Goal: Information Seeking & Learning: Learn about a topic

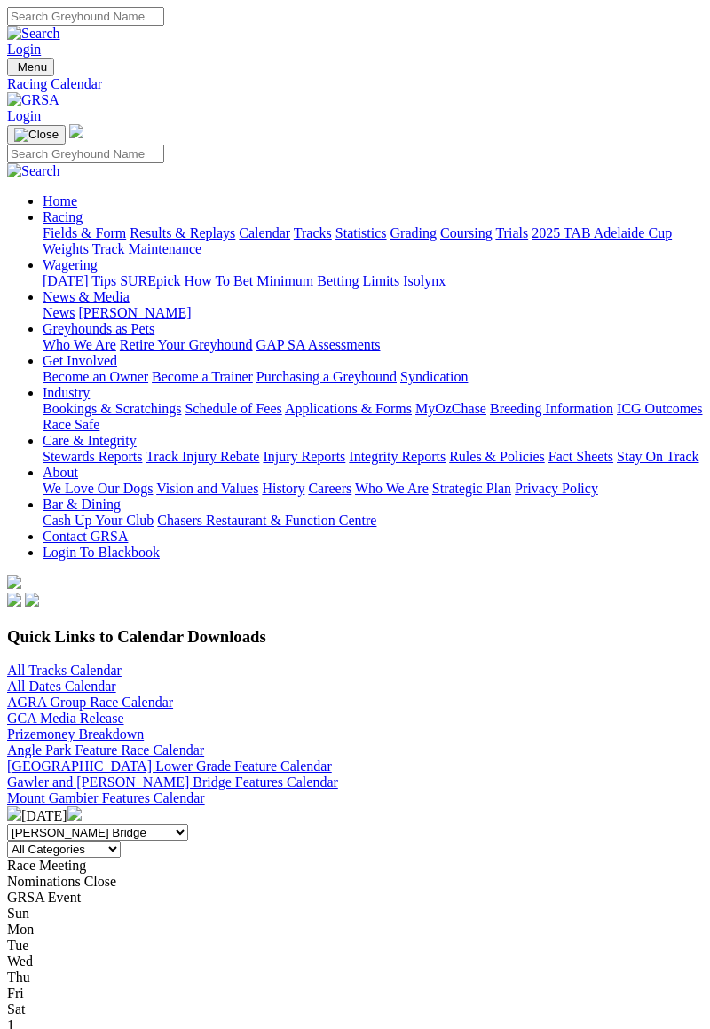
click at [82, 806] on img at bounding box center [74, 813] width 14 height 14
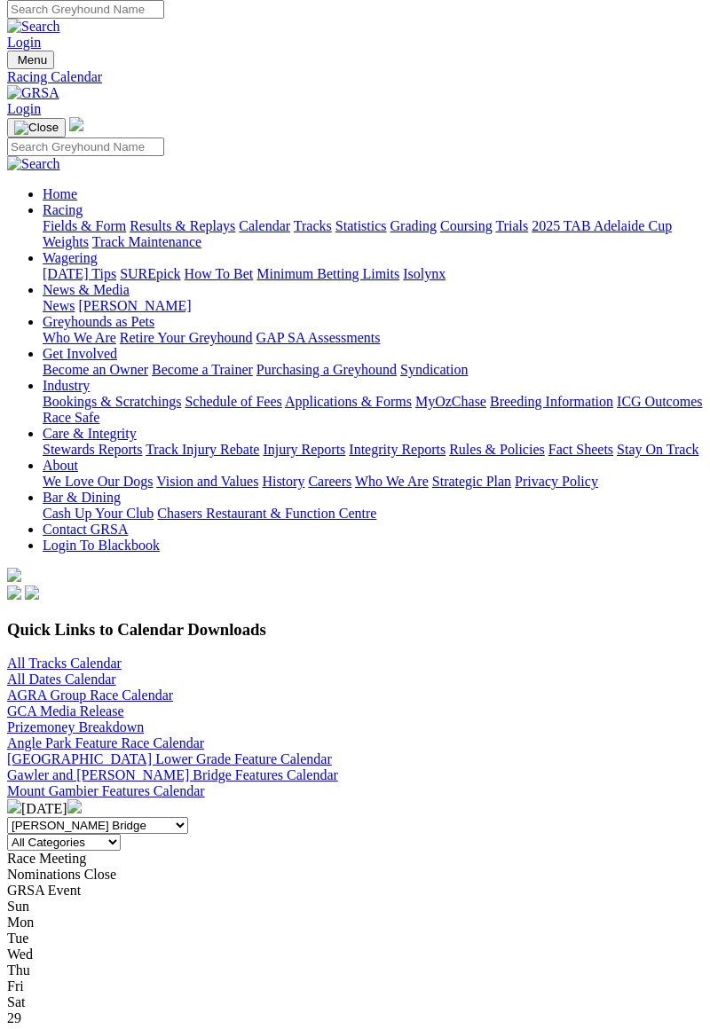
scroll to position [1, 0]
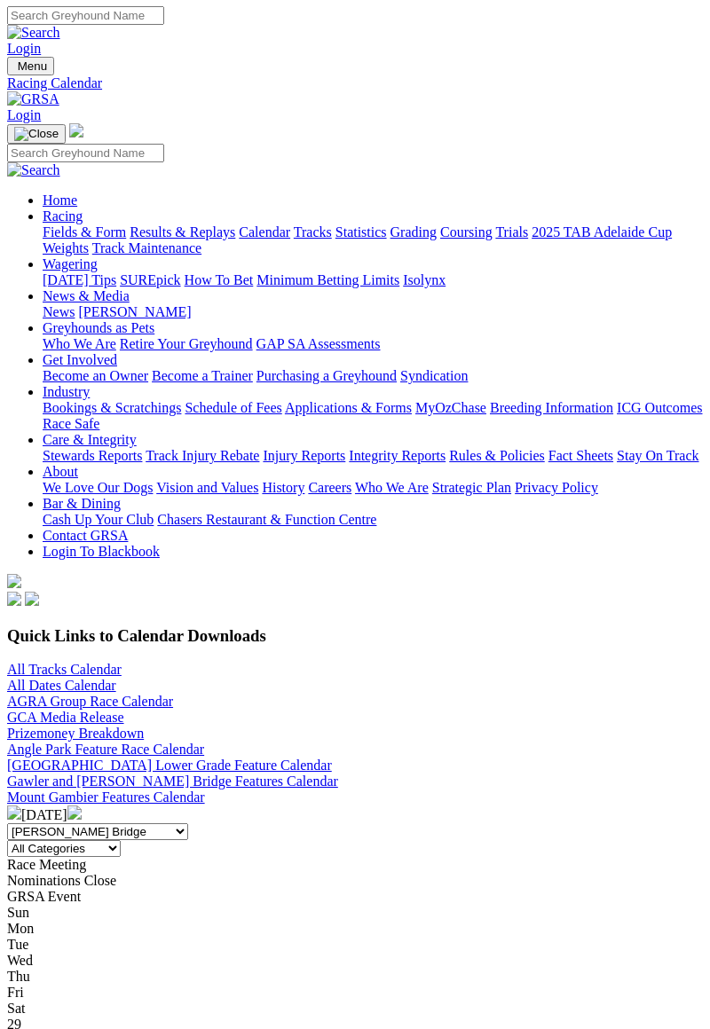
click at [82, 805] on img at bounding box center [74, 812] width 14 height 14
click at [458, 806] on div "Nov 2024" at bounding box center [354, 815] width 695 height 18
click at [456, 806] on div "Nov 2024" at bounding box center [354, 815] width 695 height 18
click at [453, 806] on div "Nov 2024" at bounding box center [354, 815] width 695 height 18
click at [445, 806] on div "Nov 2024" at bounding box center [354, 815] width 695 height 18
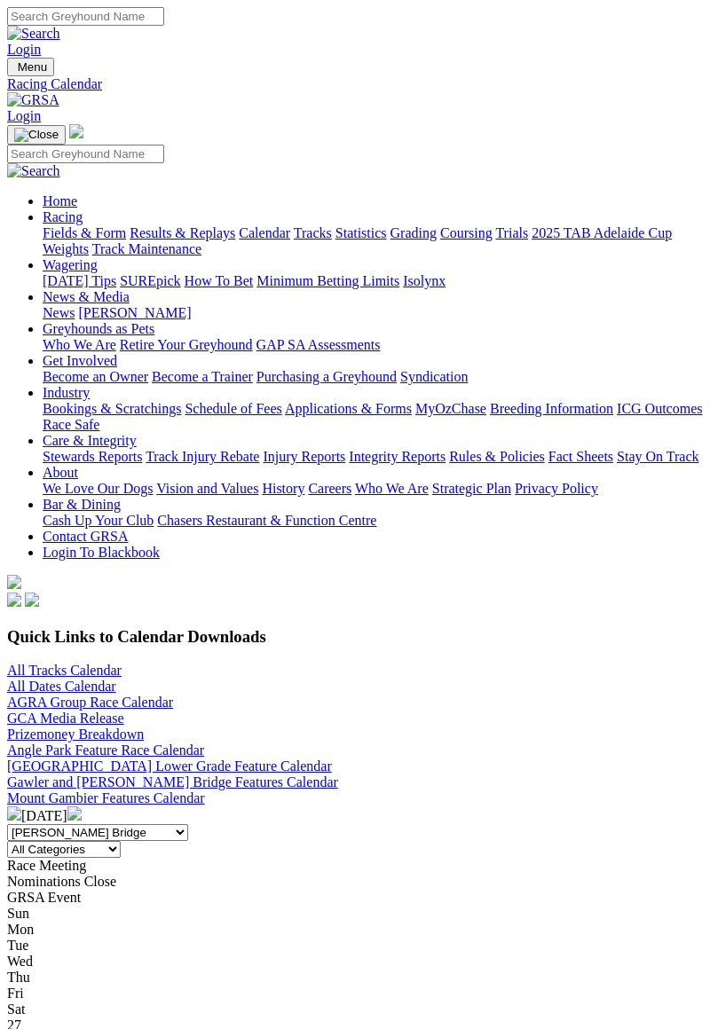
click at [82, 806] on img at bounding box center [74, 813] width 14 height 14
click at [440, 806] on div "Dec 2024" at bounding box center [354, 815] width 695 height 18
click at [82, 806] on img at bounding box center [74, 813] width 14 height 14
click at [451, 806] on div "Jan 2025" at bounding box center [354, 815] width 695 height 18
click at [449, 806] on div "Jan 2025" at bounding box center [354, 815] width 695 height 18
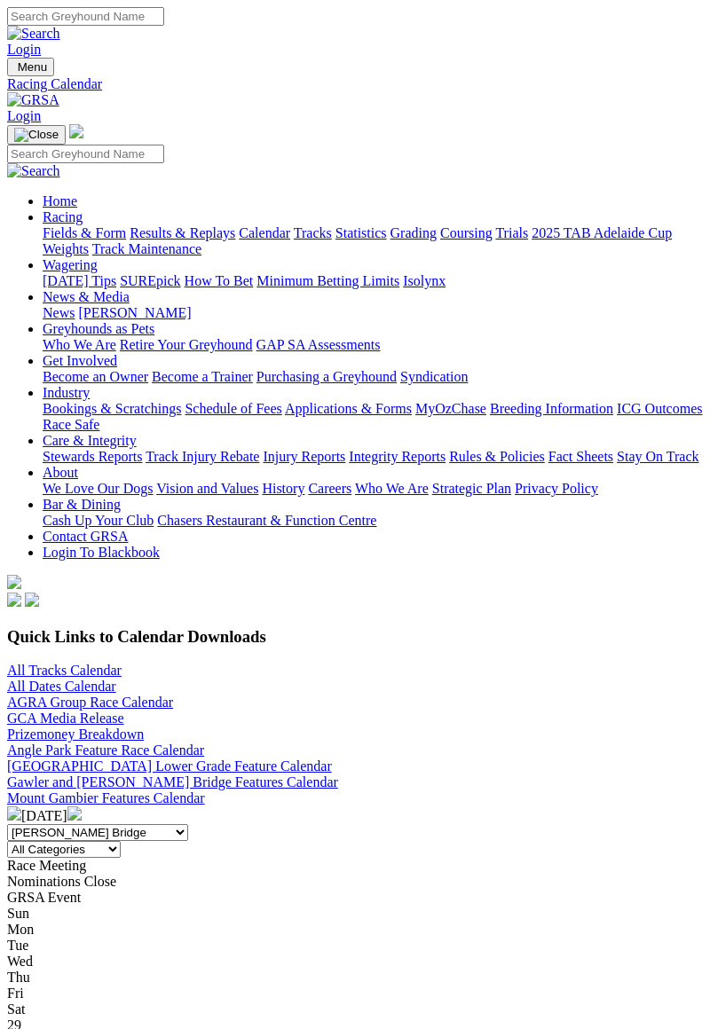
click at [443, 806] on div "Jan 2025" at bounding box center [354, 815] width 695 height 18
click at [453, 806] on div "Jan 2025" at bounding box center [354, 815] width 695 height 18
click at [472, 806] on div "Jan 2025" at bounding box center [354, 815] width 695 height 18
click at [449, 806] on div "Jan 2025" at bounding box center [354, 815] width 695 height 18
click at [82, 806] on img at bounding box center [74, 813] width 14 height 14
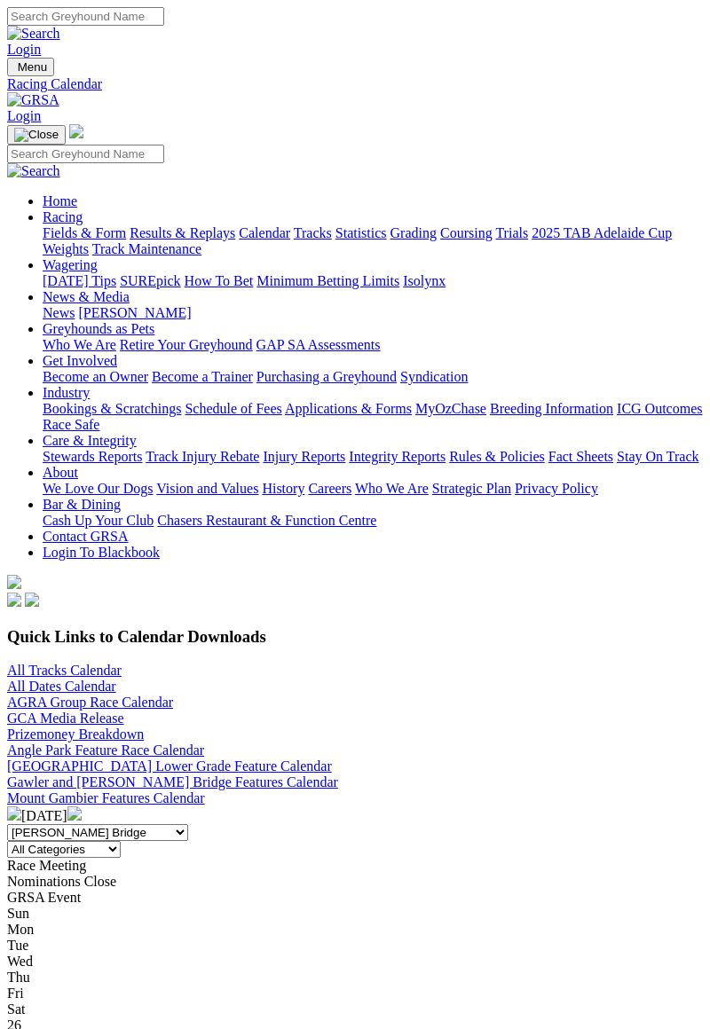
click at [82, 806] on img at bounding box center [74, 813] width 14 height 14
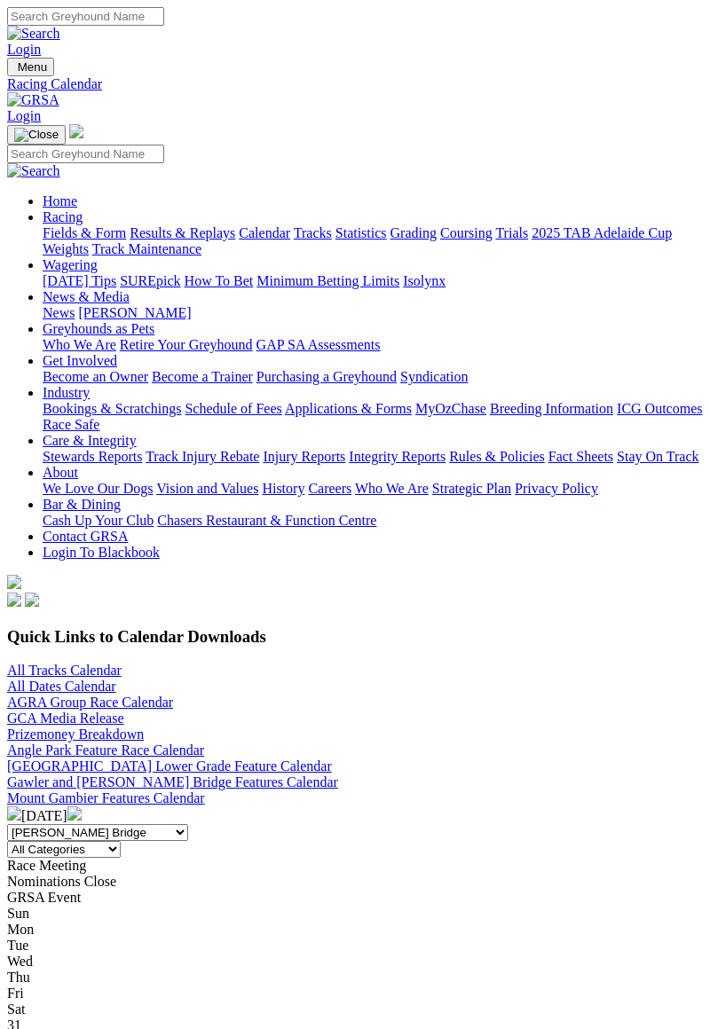
click at [83, 679] on link "All Dates Calendar" at bounding box center [61, 686] width 109 height 15
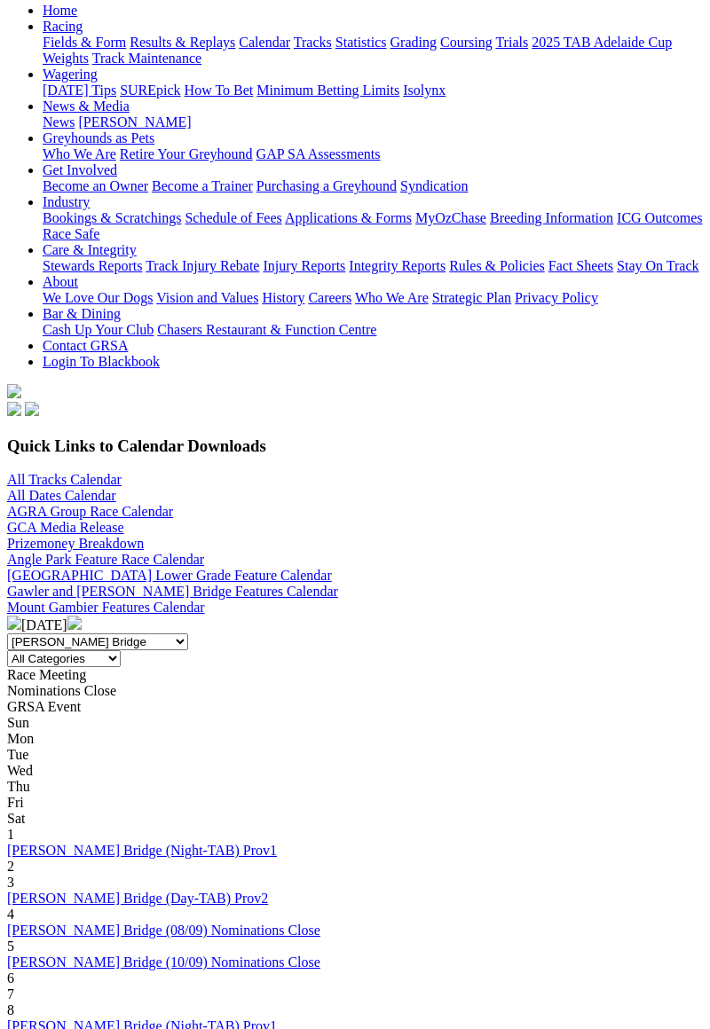
scroll to position [199, 0]
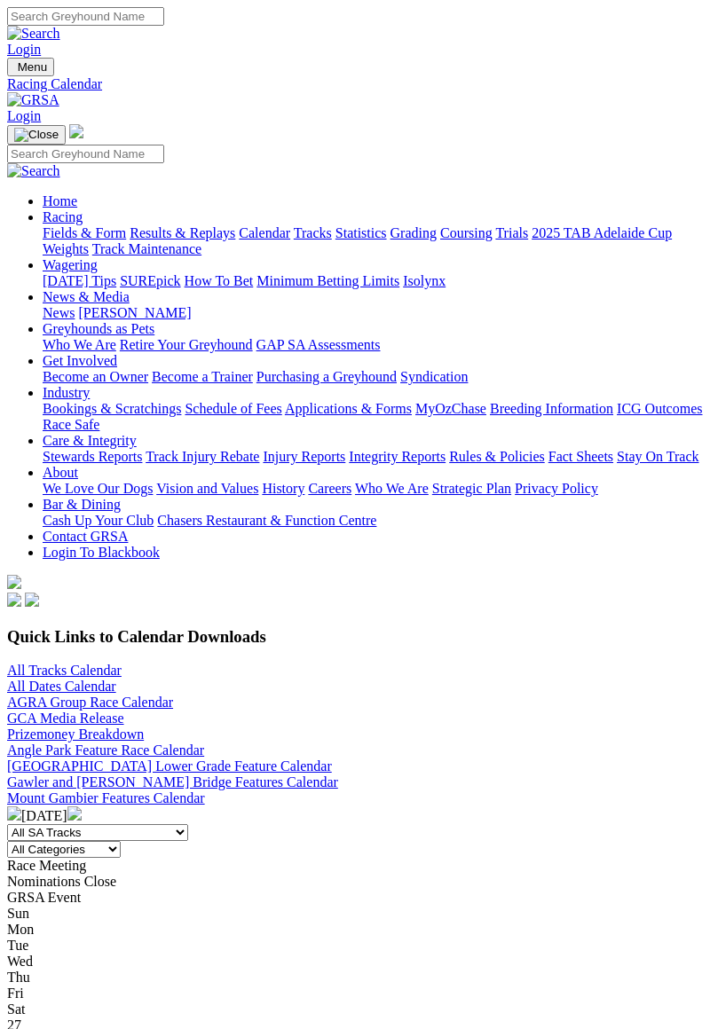
click at [82, 806] on img at bounding box center [74, 813] width 14 height 14
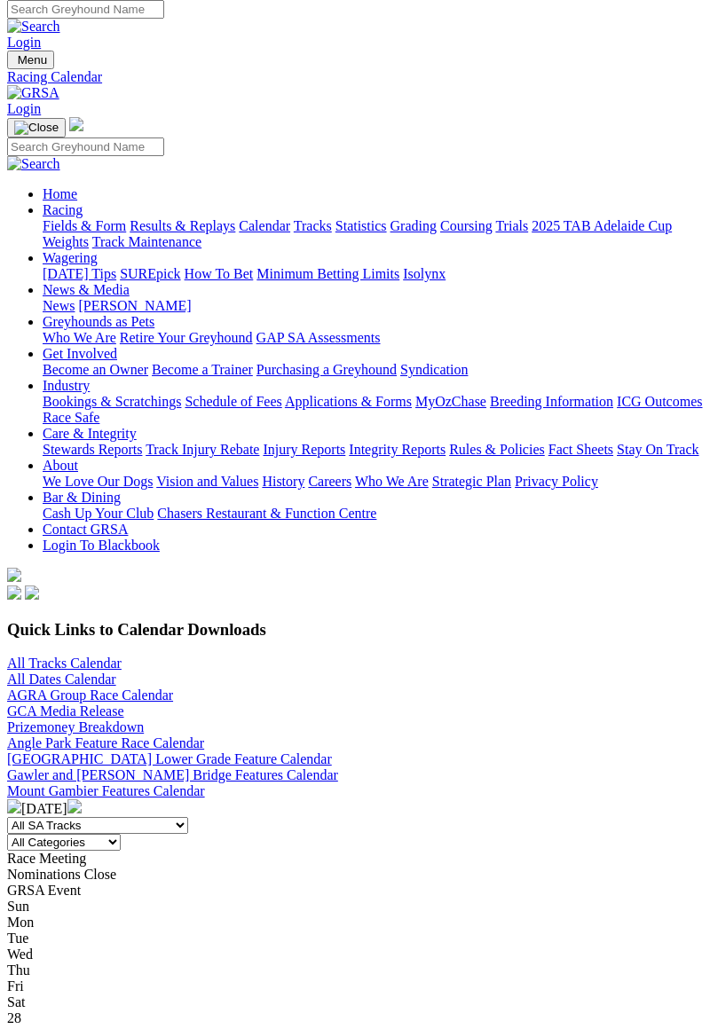
click at [21, 799] on img at bounding box center [14, 806] width 14 height 14
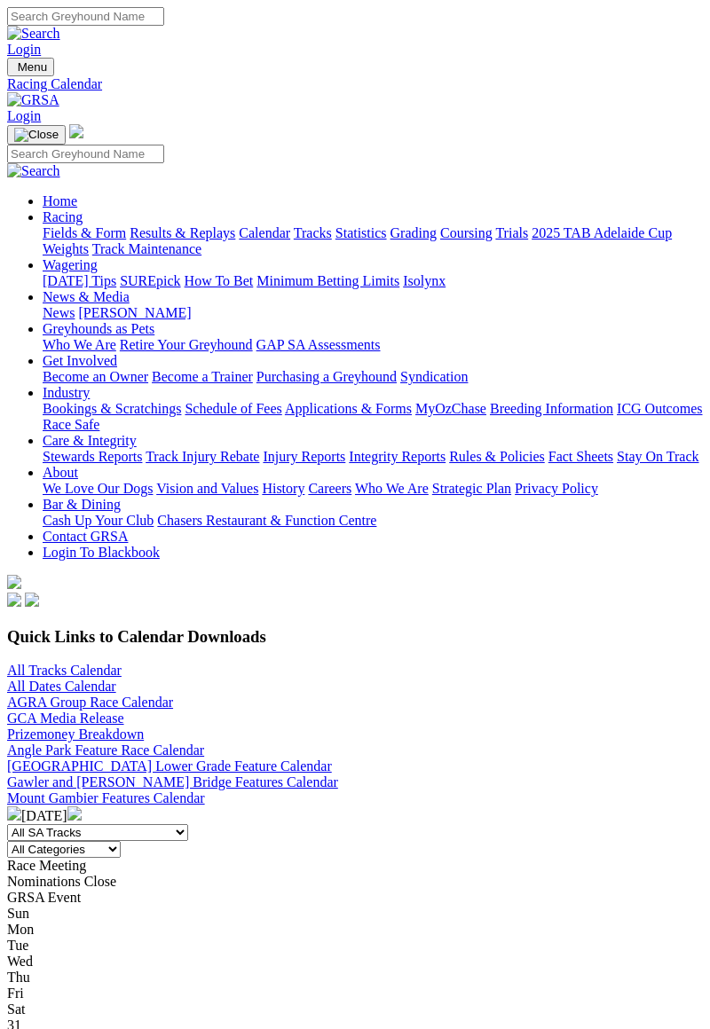
click at [21, 806] on img at bounding box center [14, 813] width 14 height 14
click at [188, 824] on select "All SA Tracks Angle Park Gawler Mount Gambier Murray Bridge Virginia GOTBA Cour…" at bounding box center [97, 832] width 181 height 17
select select "4"
click at [82, 806] on img at bounding box center [74, 813] width 14 height 14
click at [21, 806] on img at bounding box center [14, 813] width 14 height 14
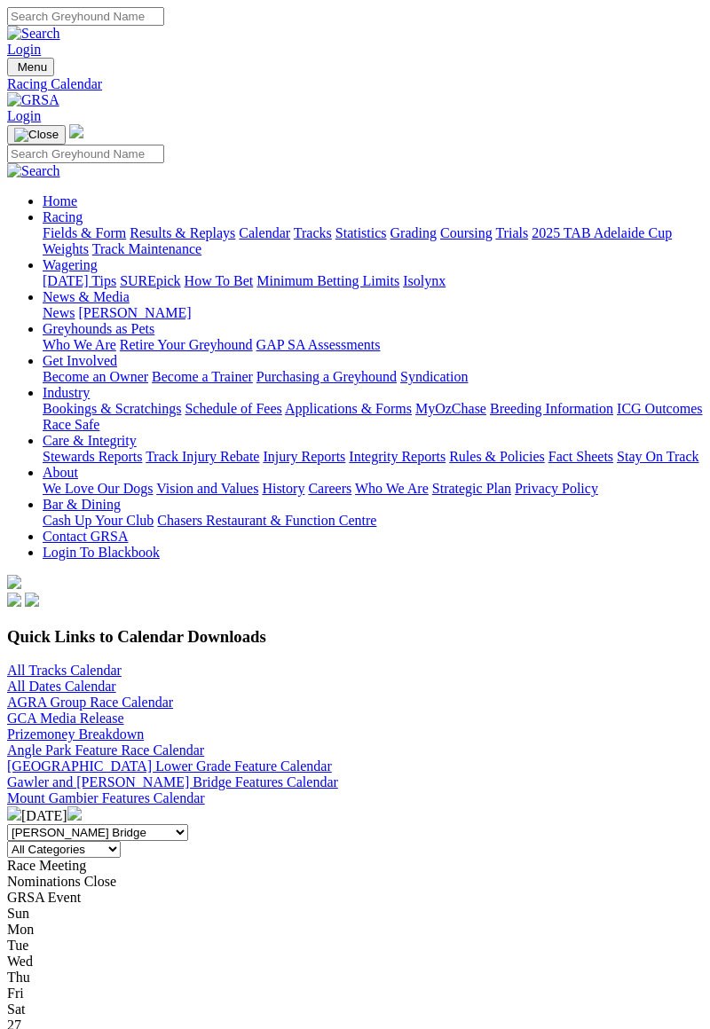
click at [188, 824] on select "All SA Tracks [GEOGRAPHIC_DATA] Gawler [GEOGRAPHIC_DATA] [PERSON_NAME][GEOGRAPH…" at bounding box center [97, 832] width 181 height 17
select select
click at [188, 824] on select "All SA Tracks Angle Park Gawler Mount Gambier Murray Bridge Virginia GOTBA Cour…" at bounding box center [97, 832] width 181 height 17
click at [82, 806] on img at bounding box center [74, 813] width 14 height 14
click at [188, 824] on select "All SA Tracks [GEOGRAPHIC_DATA] Gawler [GEOGRAPHIC_DATA] [PERSON_NAME][GEOGRAPH…" at bounding box center [97, 832] width 181 height 17
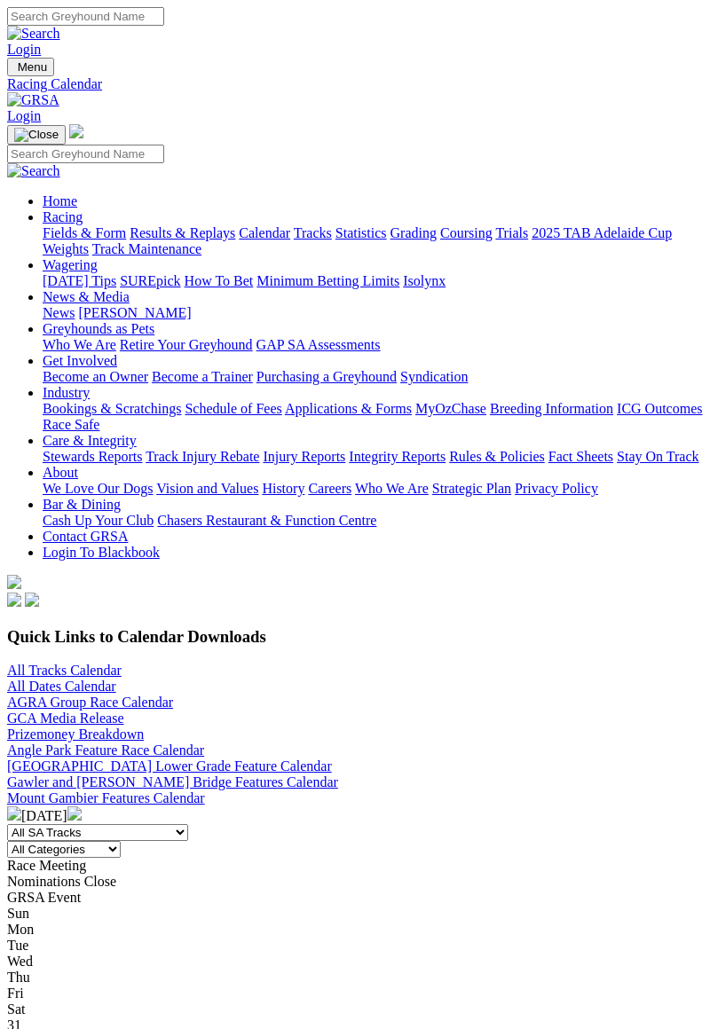
select select "1"
